Goal: Transaction & Acquisition: Purchase product/service

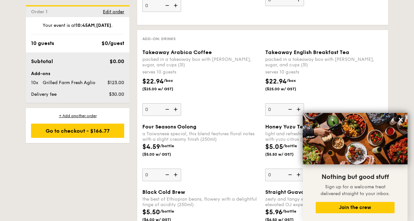
scroll to position [1229, 0]
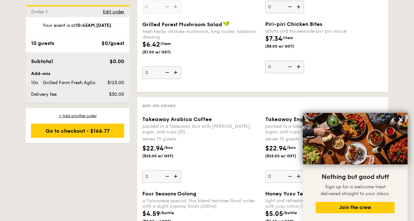
click at [223, 23] on img at bounding box center [226, 24] width 6 height 6
click at [181, 66] on input "0" at bounding box center [161, 72] width 39 height 13
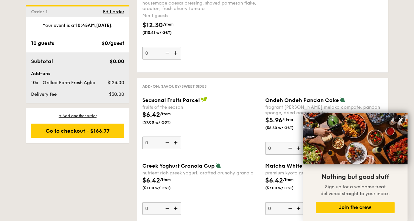
scroll to position [905, 0]
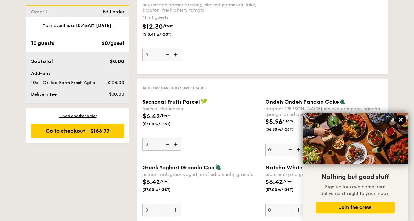
click at [400, 119] on icon at bounding box center [401, 120] width 4 height 4
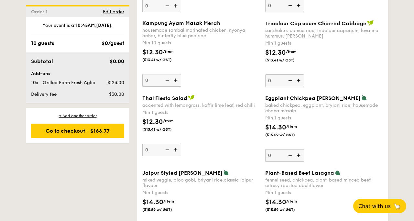
scroll to position [582, 0]
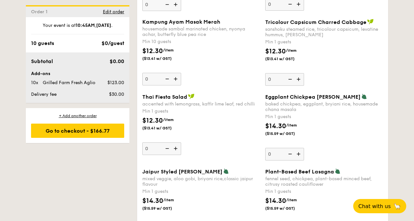
click at [299, 77] on img at bounding box center [299, 79] width 10 height 12
click at [299, 77] on input "0" at bounding box center [284, 79] width 39 height 13
type input "1"
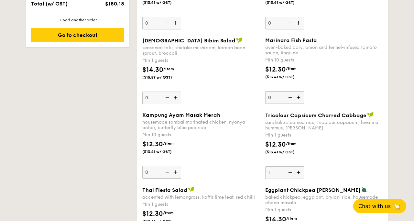
scroll to position [485, 0]
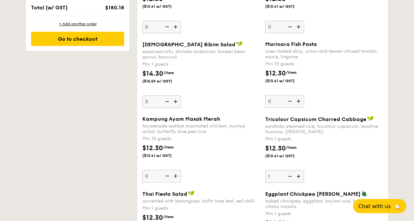
click at [334, 90] on div "$12.30 /item ($13.41 w/ GST)" at bounding box center [324, 80] width 123 height 23
click at [304, 95] on input "0" at bounding box center [284, 101] width 39 height 13
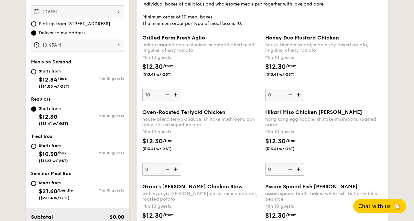
scroll to position [226, 0]
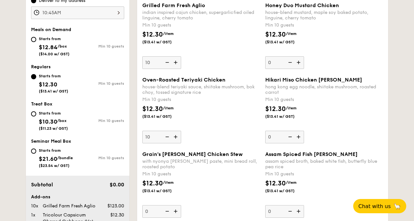
type input "10"
click at [192, 108] on div "$12.30 /item ($13.41 w/ GST)" at bounding box center [201, 115] width 123 height 23
click at [181, 131] on input "10" at bounding box center [161, 137] width 39 height 13
click at [221, 126] on div "$12.30 /item ($13.41 w/ GST)" at bounding box center [201, 115] width 123 height 23
click at [181, 131] on input "10" at bounding box center [161, 137] width 39 height 13
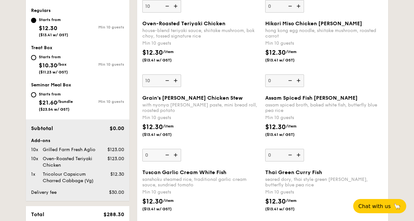
scroll to position [291, 0]
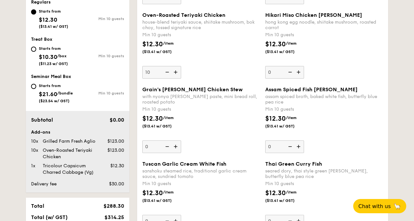
click at [234, 125] on div "$12.30 /item ($13.41 w/ GST)" at bounding box center [201, 125] width 123 height 23
click at [181, 140] on input "0" at bounding box center [161, 146] width 39 height 13
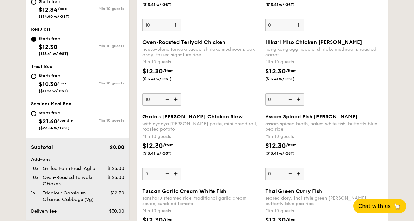
scroll to position [226, 0]
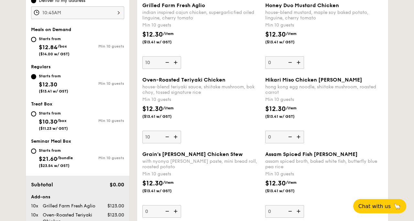
click at [163, 63] on img at bounding box center [167, 62] width 10 height 12
click at [163, 63] on input "10" at bounding box center [161, 62] width 39 height 13
type input "0"
click at [165, 62] on img at bounding box center [167, 62] width 10 height 12
click at [165, 62] on input "0" at bounding box center [161, 62] width 39 height 13
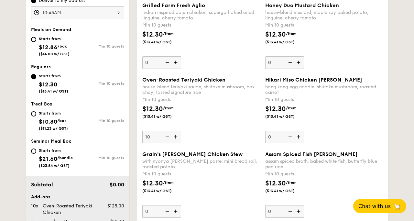
click at [200, 72] on div "Grilled Farm Fresh Aglio indian inspired cajun chicken, supergarlicfied oiled l…" at bounding box center [263, 39] width 246 height 74
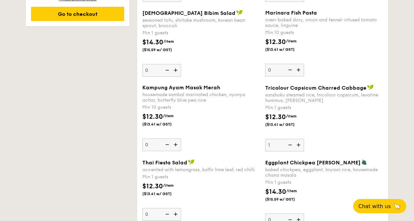
scroll to position [517, 0]
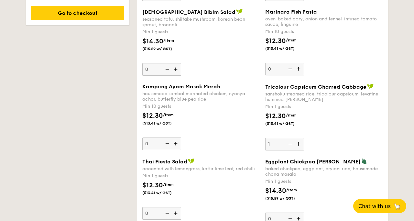
click at [296, 142] on img at bounding box center [299, 144] width 10 height 12
click at [296, 142] on input "1" at bounding box center [284, 144] width 39 height 13
type input "2"
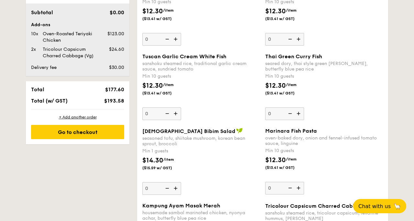
scroll to position [356, 0]
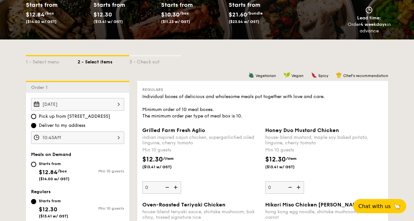
scroll to position [129, 0]
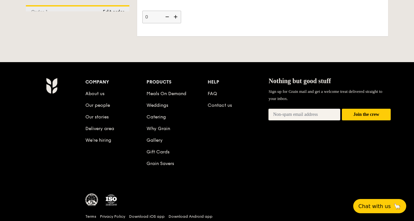
scroll to position [1870, 0]
